Goal: Navigation & Orientation: Understand site structure

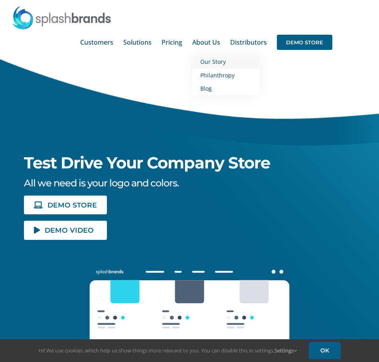
click at [226, 59] on span "Our Story" at bounding box center [213, 62] width 26 height 8
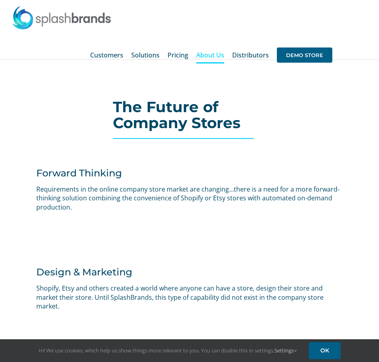
scroll to position [259, 0]
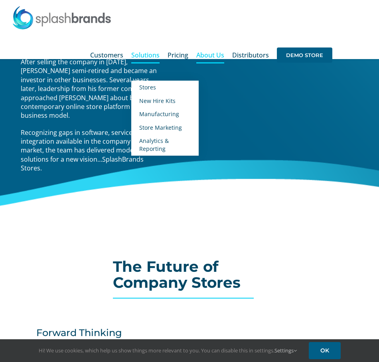
click at [160, 55] on span "Solutions" at bounding box center [145, 55] width 28 height 6
click at [161, 127] on span "Store Marketing" at bounding box center [160, 128] width 43 height 8
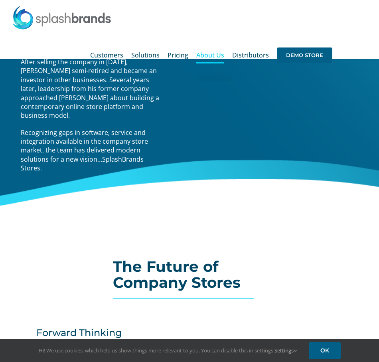
scroll to position [278, 0]
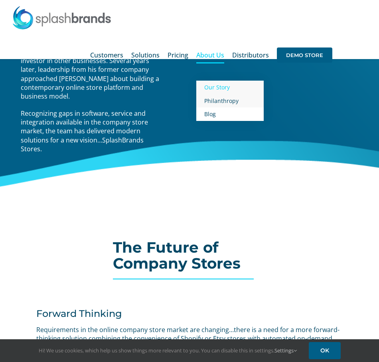
click at [229, 103] on span "Philanthropy" at bounding box center [221, 101] width 34 height 8
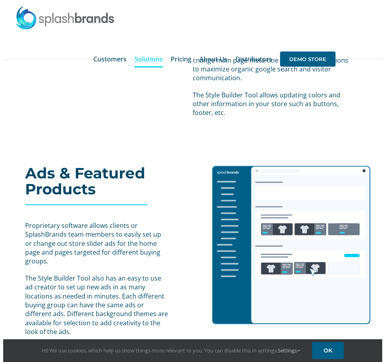
scroll to position [418, 0]
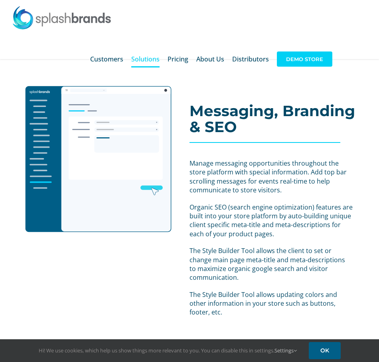
click at [313, 57] on span "DEMO STORE" at bounding box center [304, 58] width 55 height 15
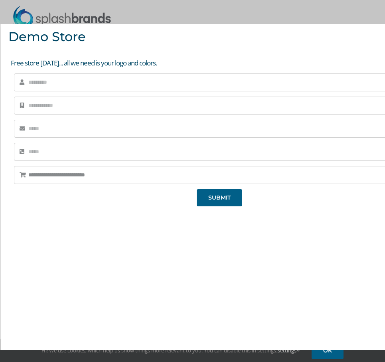
scroll to position [0, 0]
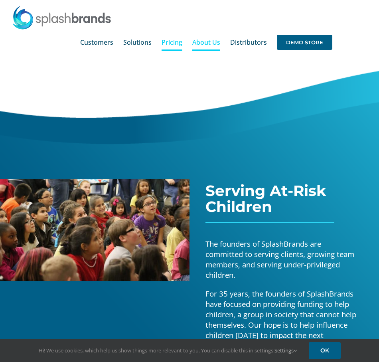
click at [182, 44] on span "Pricing" at bounding box center [172, 42] width 21 height 6
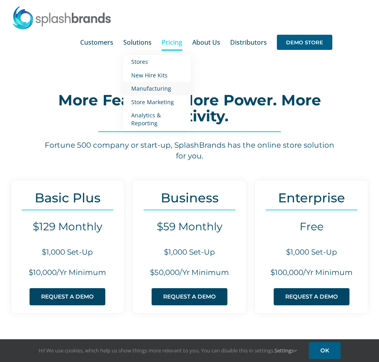
click at [171, 86] on span "Manufacturing" at bounding box center [151, 89] width 40 height 8
